Goal: Task Accomplishment & Management: Use online tool/utility

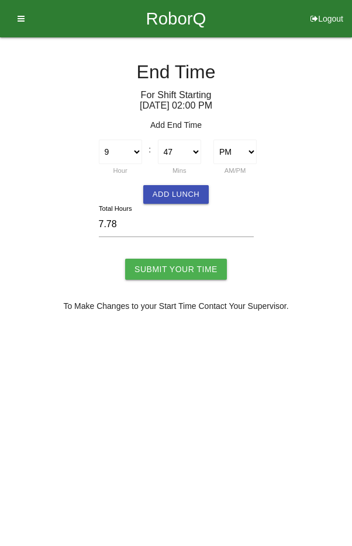
select select "9"
select select "47"
select select "2"
click at [132, 151] on select "1 2 3 4 5 6 7 8 9 10 11 12" at bounding box center [120, 152] width 43 height 25
select select "10"
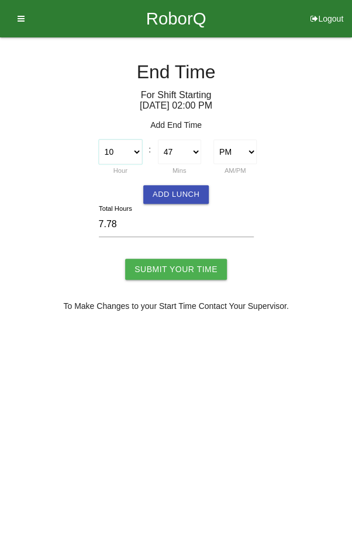
type input "8.78"
click at [185, 148] on select "00 01 02 03 04 05 06 07 08 09 10 11 12 13 14 15 16 17 18 19 20 21 22 23 24 25 2…" at bounding box center [179, 152] width 43 height 25
select select "0"
type input "8.00"
click at [195, 271] on input "Submit Your Time" at bounding box center [176, 269] width 102 height 21
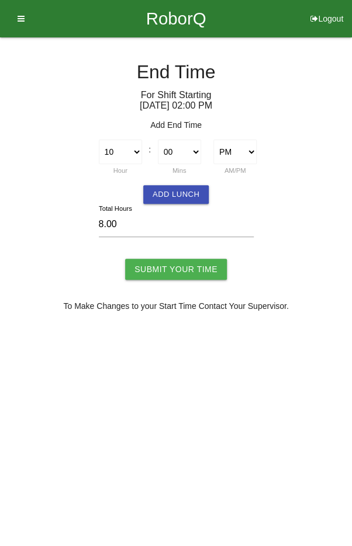
type input "Processing..."
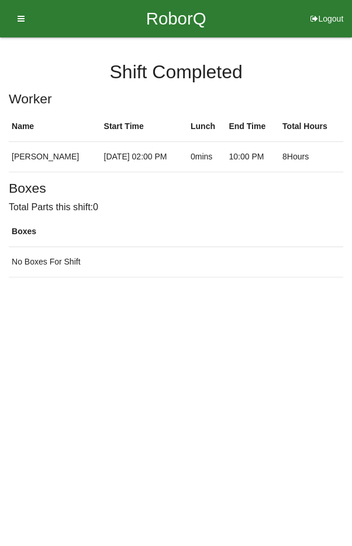
click at [333, 9] on button "Logout" at bounding box center [327, 4] width 50 height 9
select select "Worker"
